Goal: Task Accomplishment & Management: Use online tool/utility

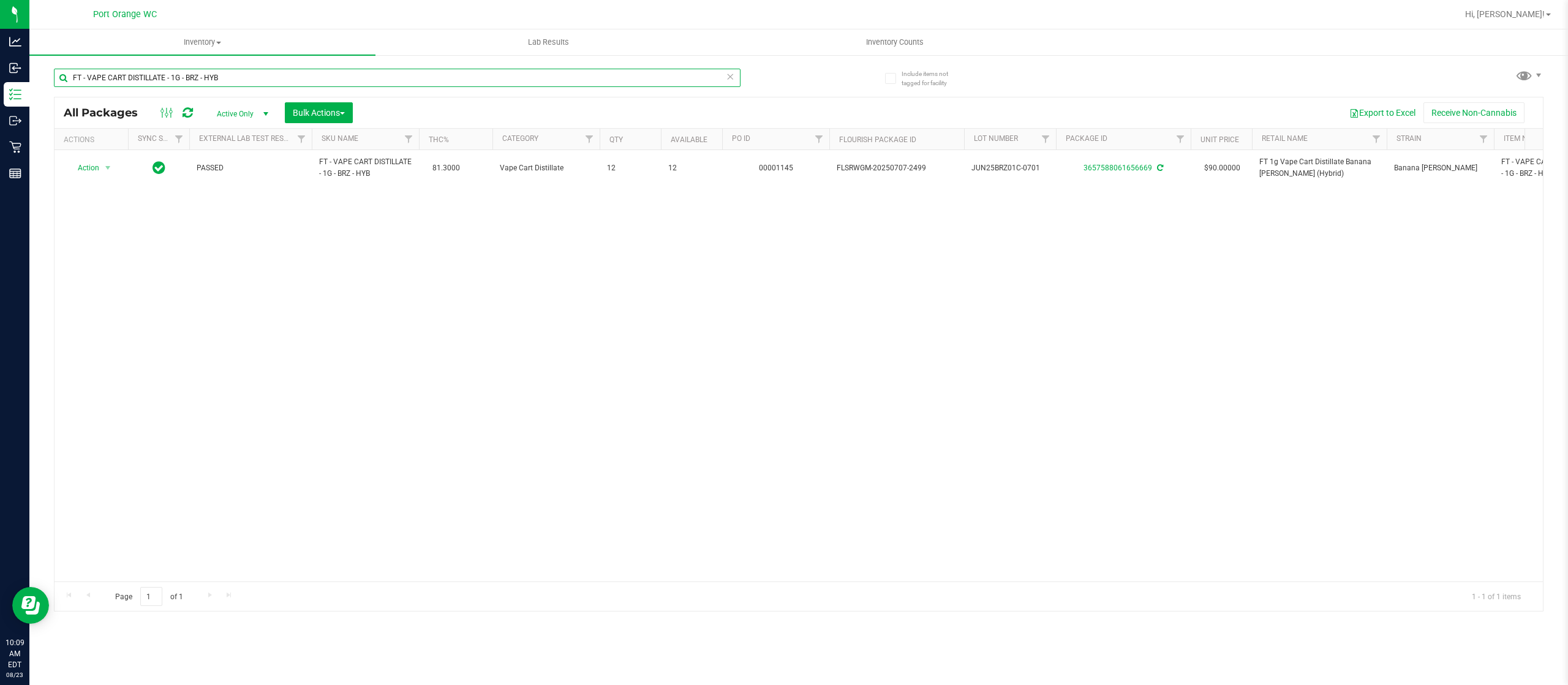
click at [314, 70] on input "FT - VAPE CART DISTILLATE - 1G - BRZ - HYB" at bounding box center [397, 78] width 687 height 19
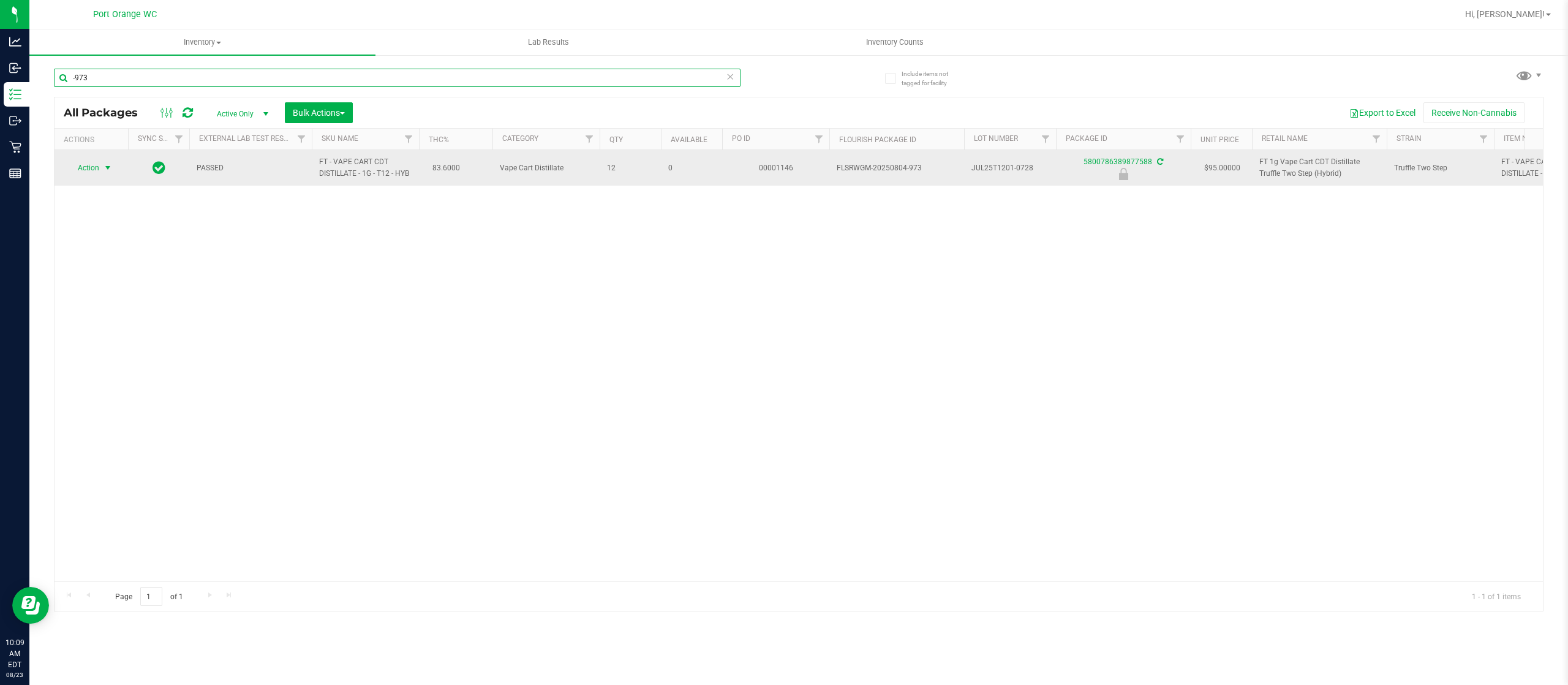
type input "-973"
click at [79, 164] on span "Action" at bounding box center [83, 168] width 33 height 17
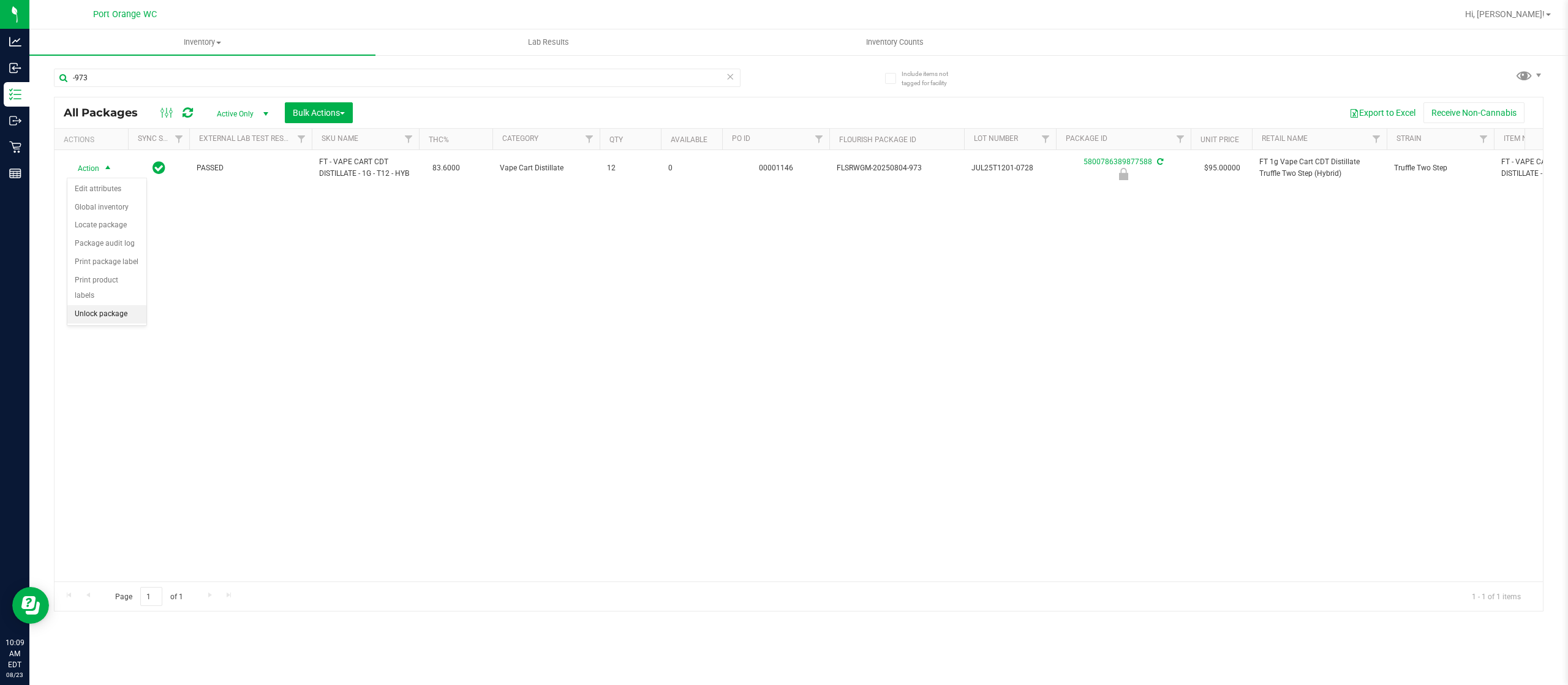
click at [105, 323] on li "Unlock package" at bounding box center [107, 315] width 79 height 19
